Goal: Information Seeking & Learning: Check status

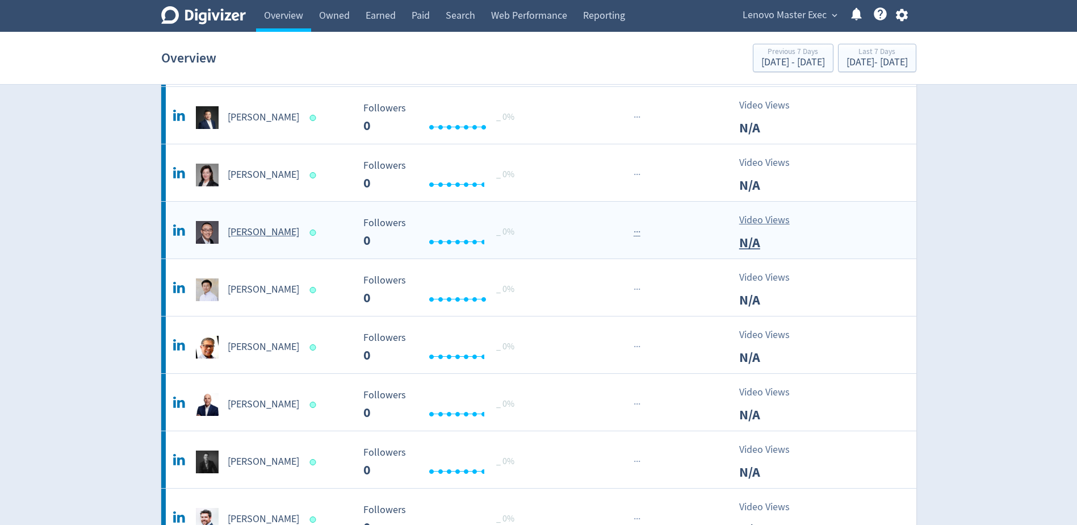
scroll to position [170, 0]
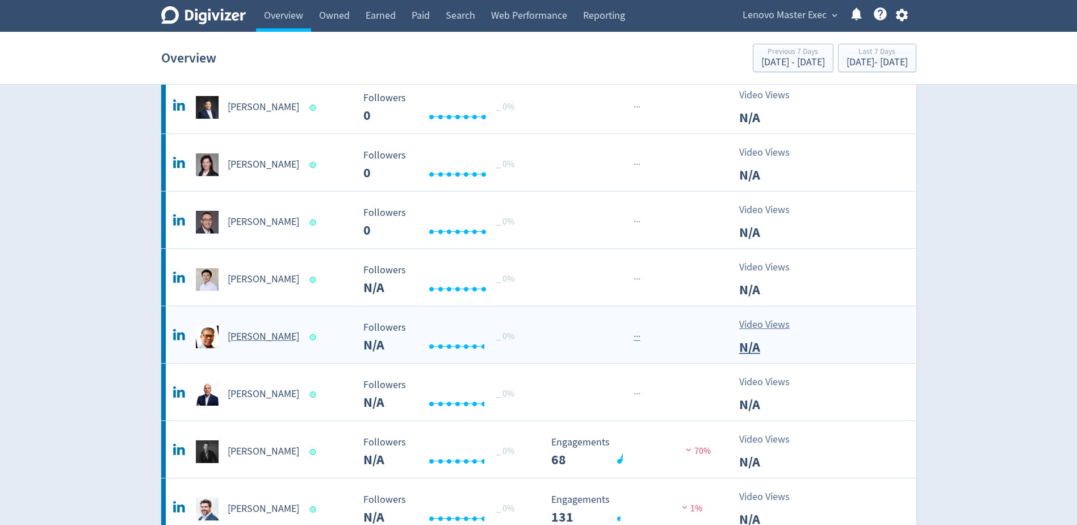
click at [254, 341] on h5 "[PERSON_NAME]" at bounding box center [264, 337] width 72 height 14
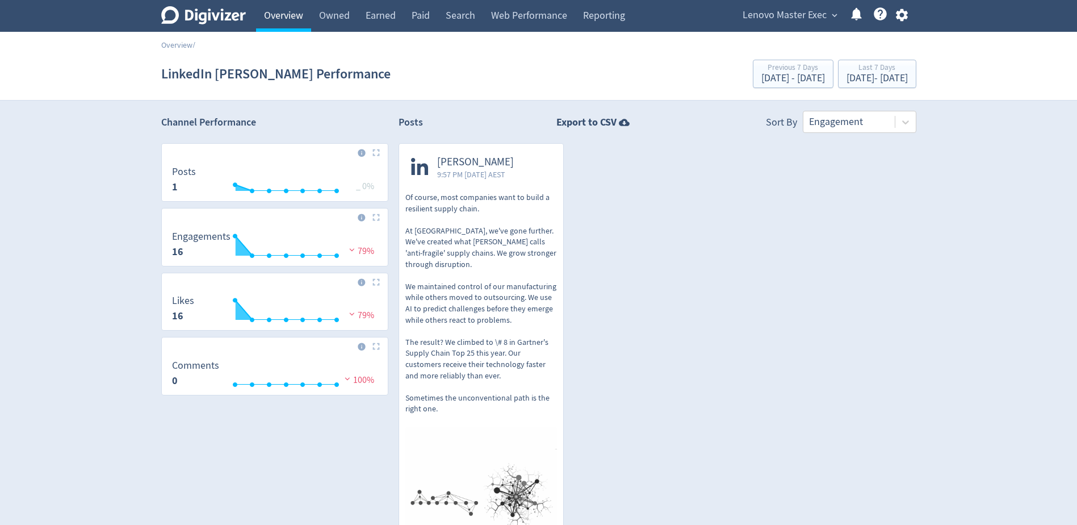
click at [278, 18] on link "Overview" at bounding box center [283, 16] width 55 height 32
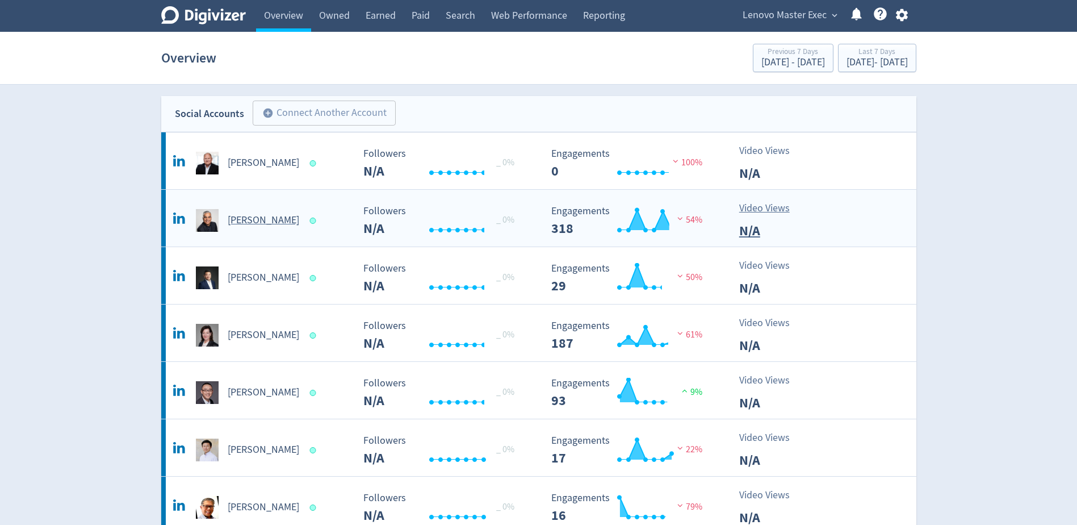
click at [263, 225] on h5 "[PERSON_NAME]" at bounding box center [264, 221] width 72 height 14
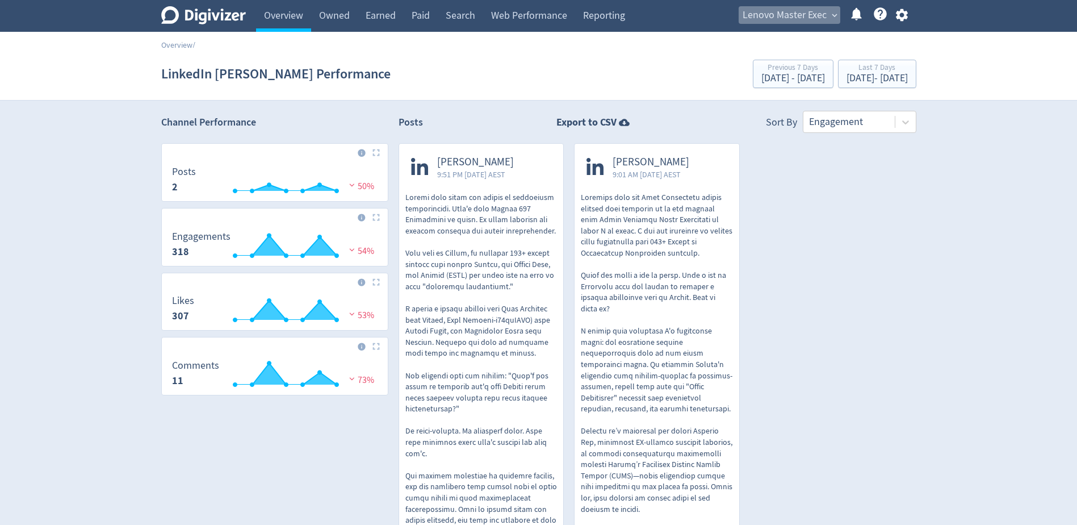
click at [793, 23] on span "Lenovo Master Exec" at bounding box center [785, 15] width 84 height 18
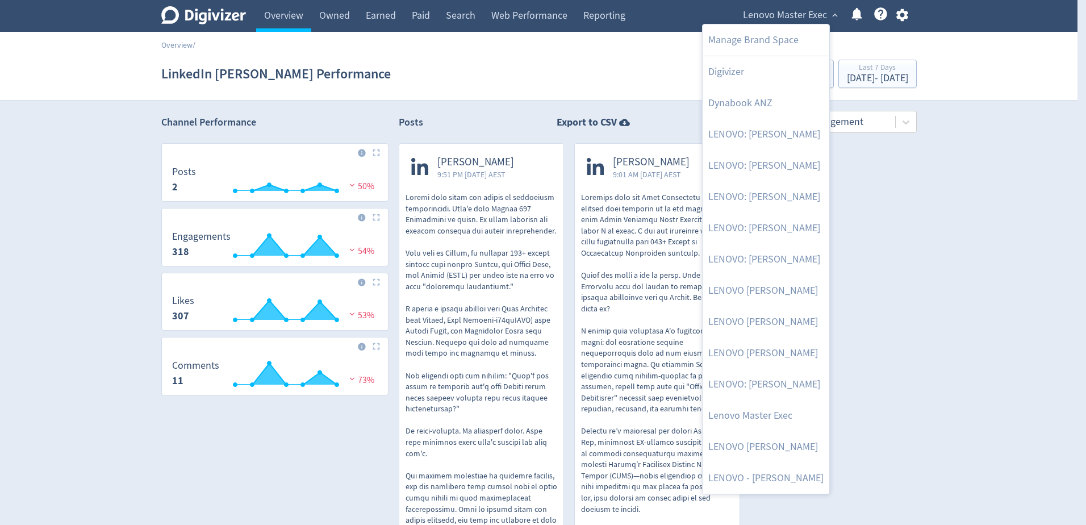
click at [520, 77] on div at bounding box center [543, 262] width 1086 height 525
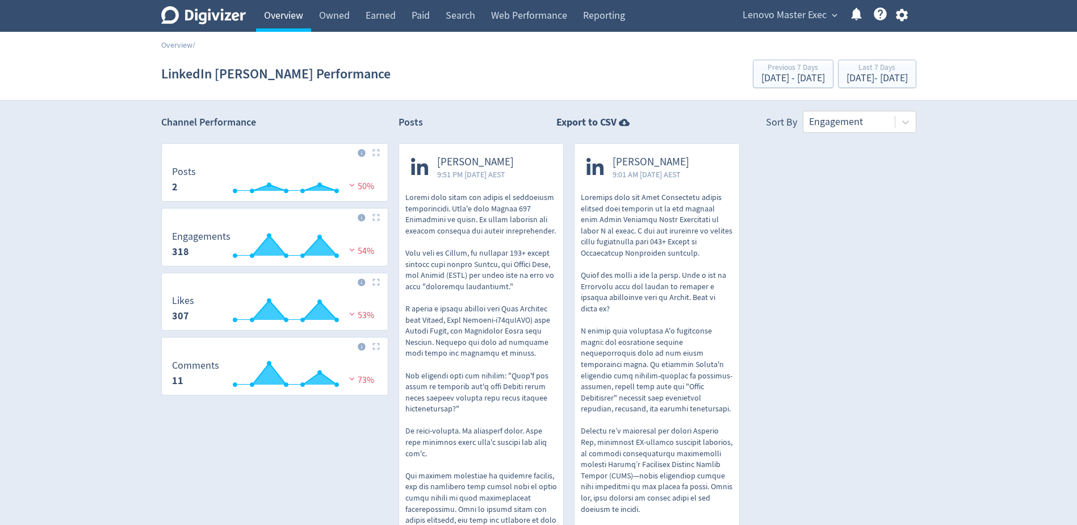
click at [285, 15] on link "Overview" at bounding box center [283, 16] width 55 height 32
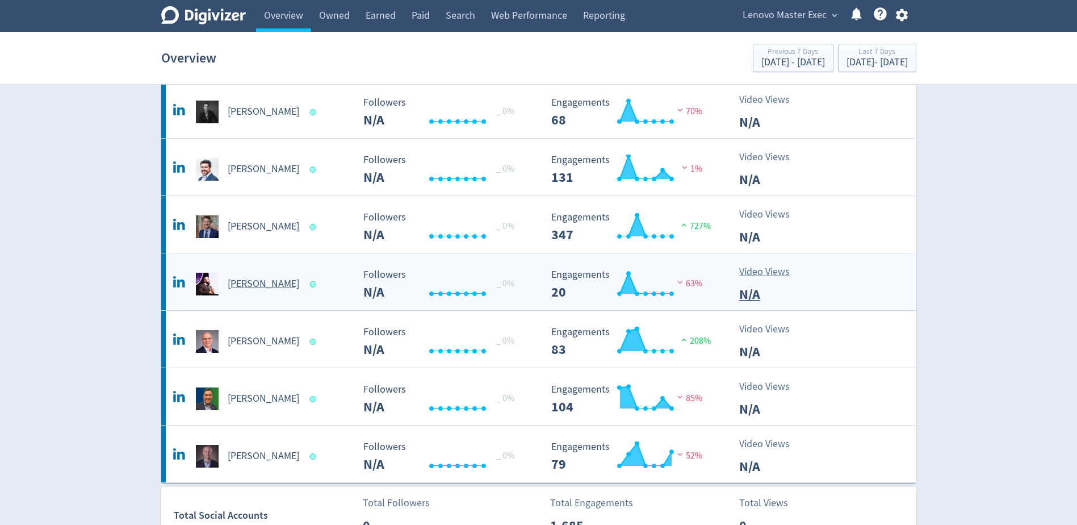
scroll to position [511, 0]
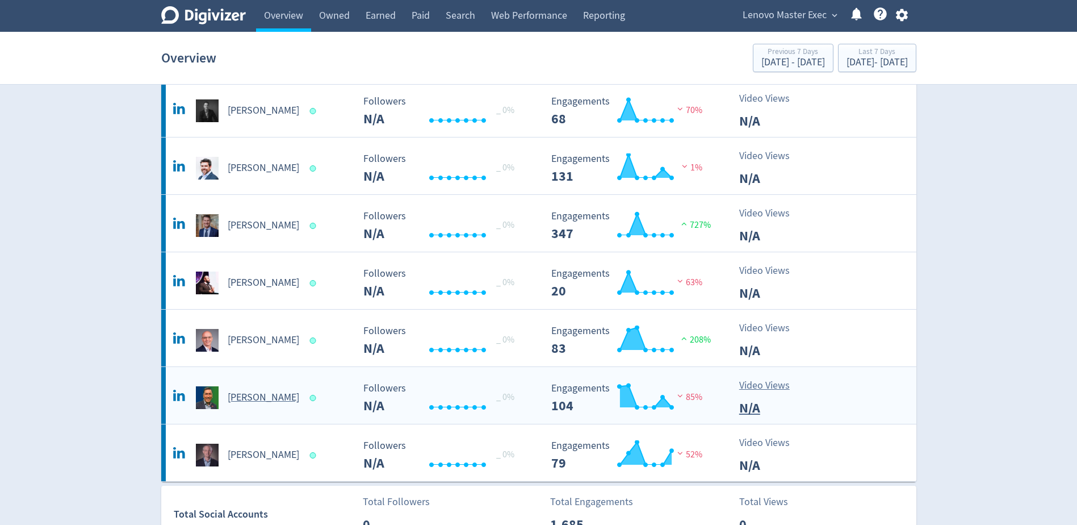
click at [250, 407] on div "[PERSON_NAME]" at bounding box center [261, 397] width 183 height 23
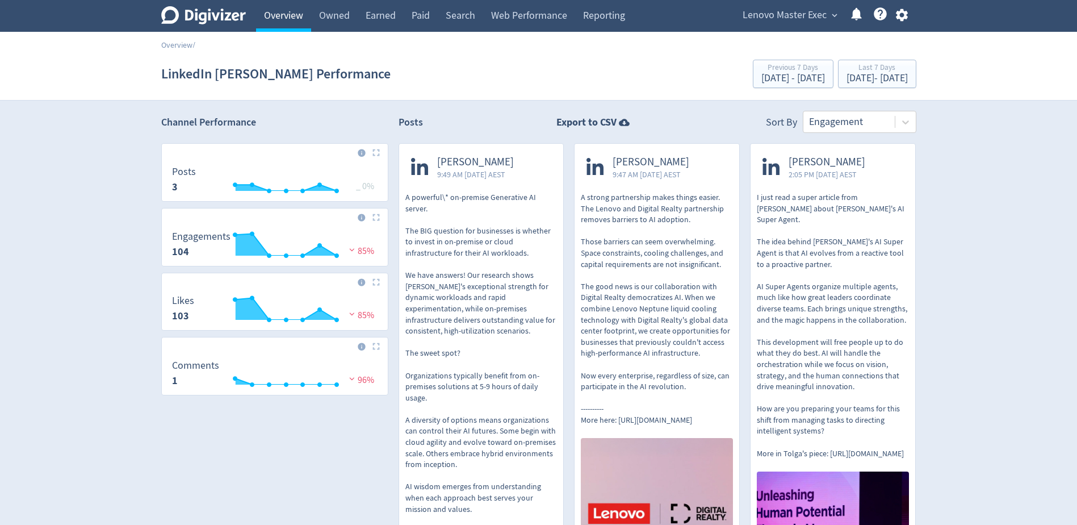
click at [271, 15] on link "Overview" at bounding box center [283, 16] width 55 height 32
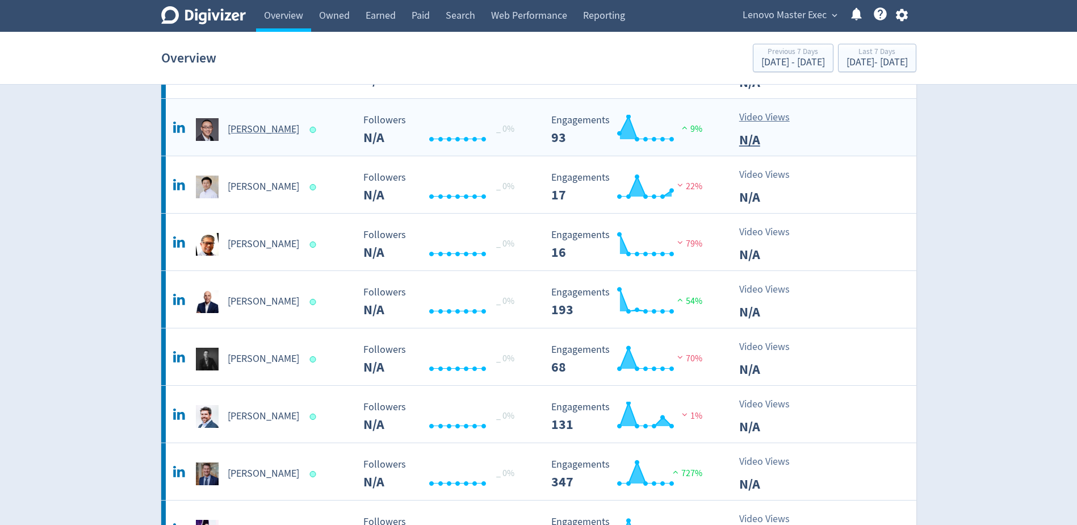
scroll to position [284, 0]
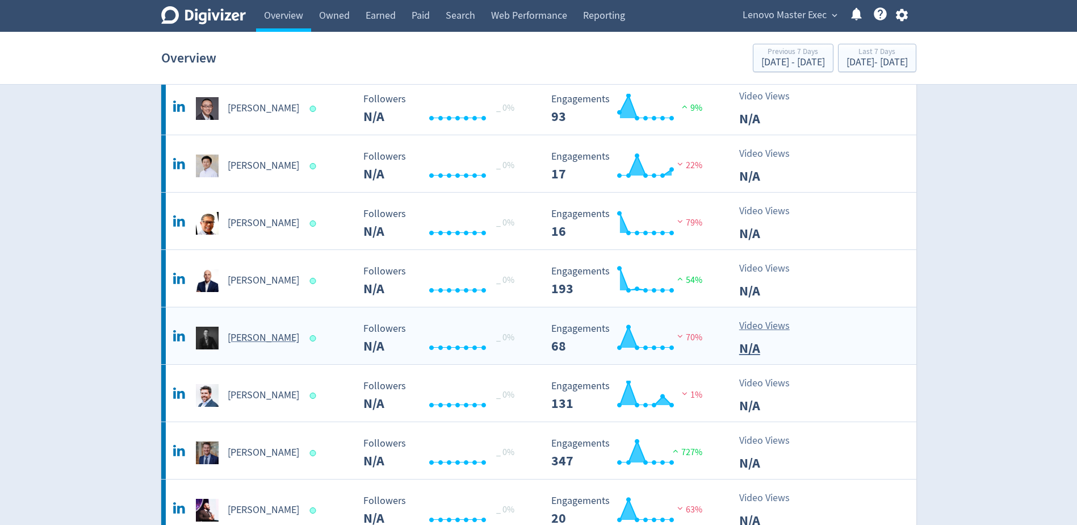
click at [246, 337] on h5 "[PERSON_NAME]" at bounding box center [264, 338] width 72 height 14
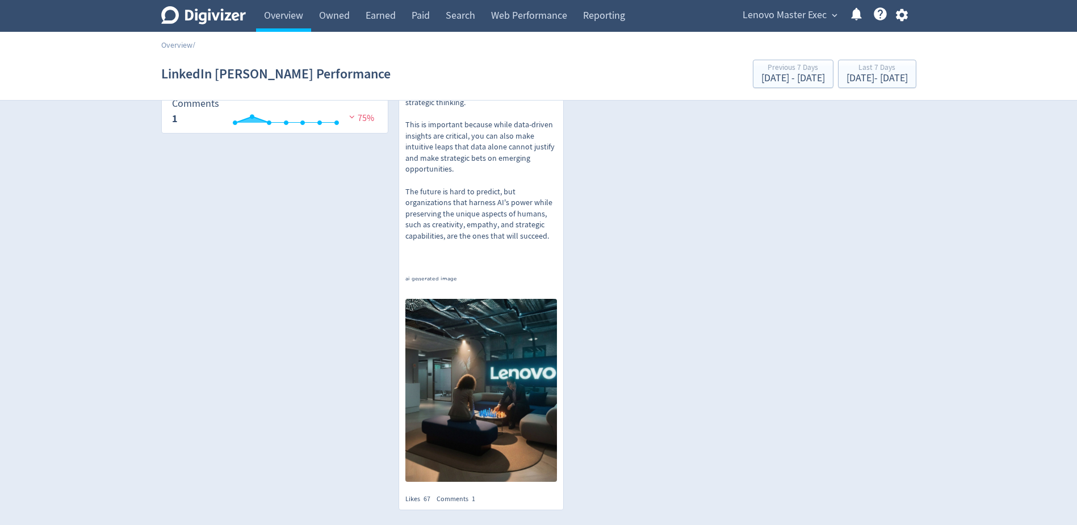
scroll to position [23, 0]
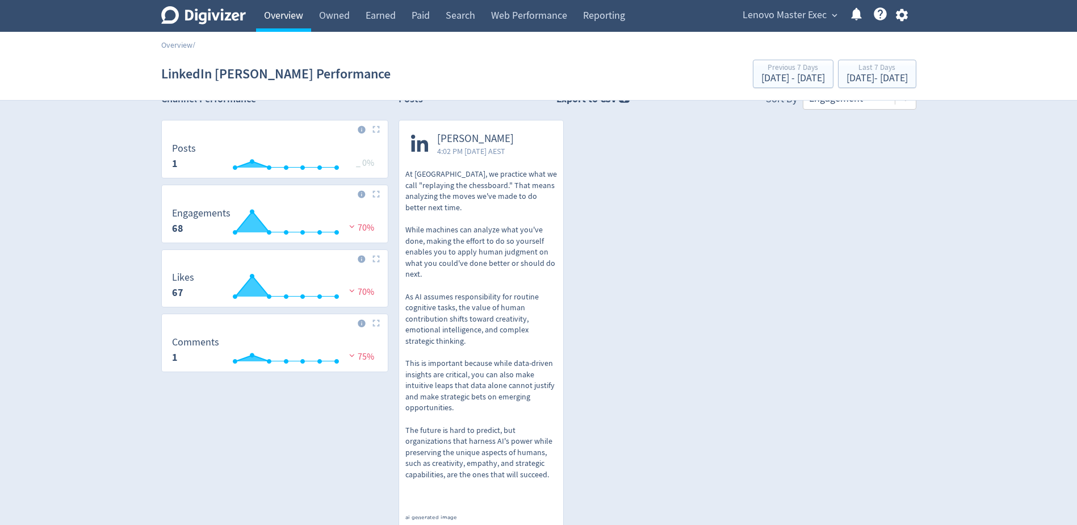
click at [276, 12] on link "Overview" at bounding box center [283, 16] width 55 height 32
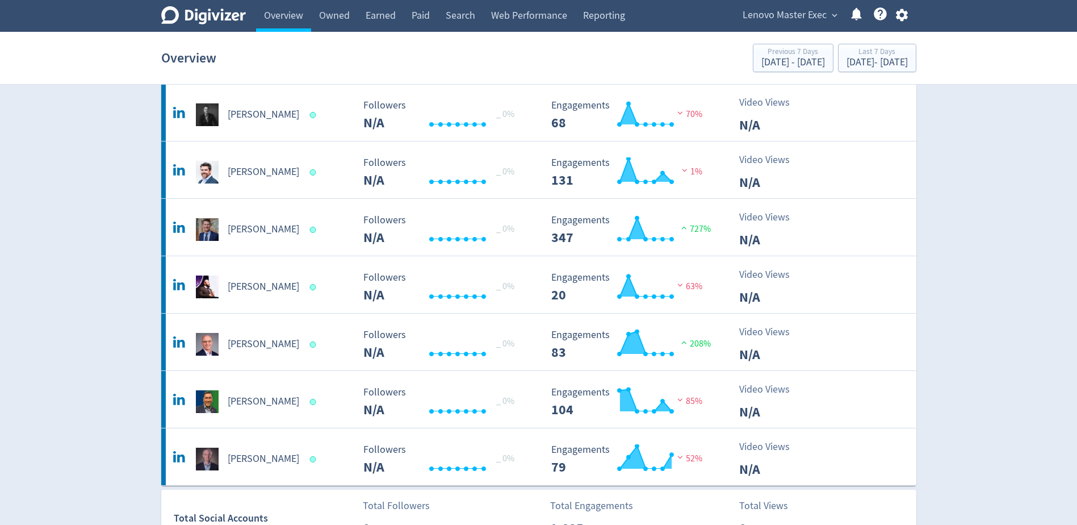
scroll to position [568, 0]
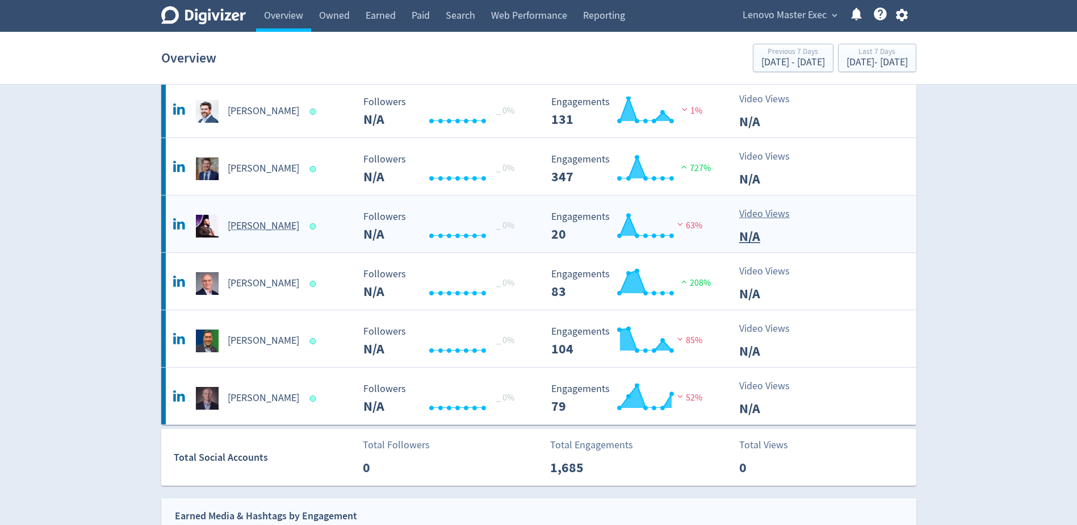
click at [244, 221] on h5 "[PERSON_NAME]" at bounding box center [264, 226] width 72 height 14
